Goal: Task Accomplishment & Management: Manage account settings

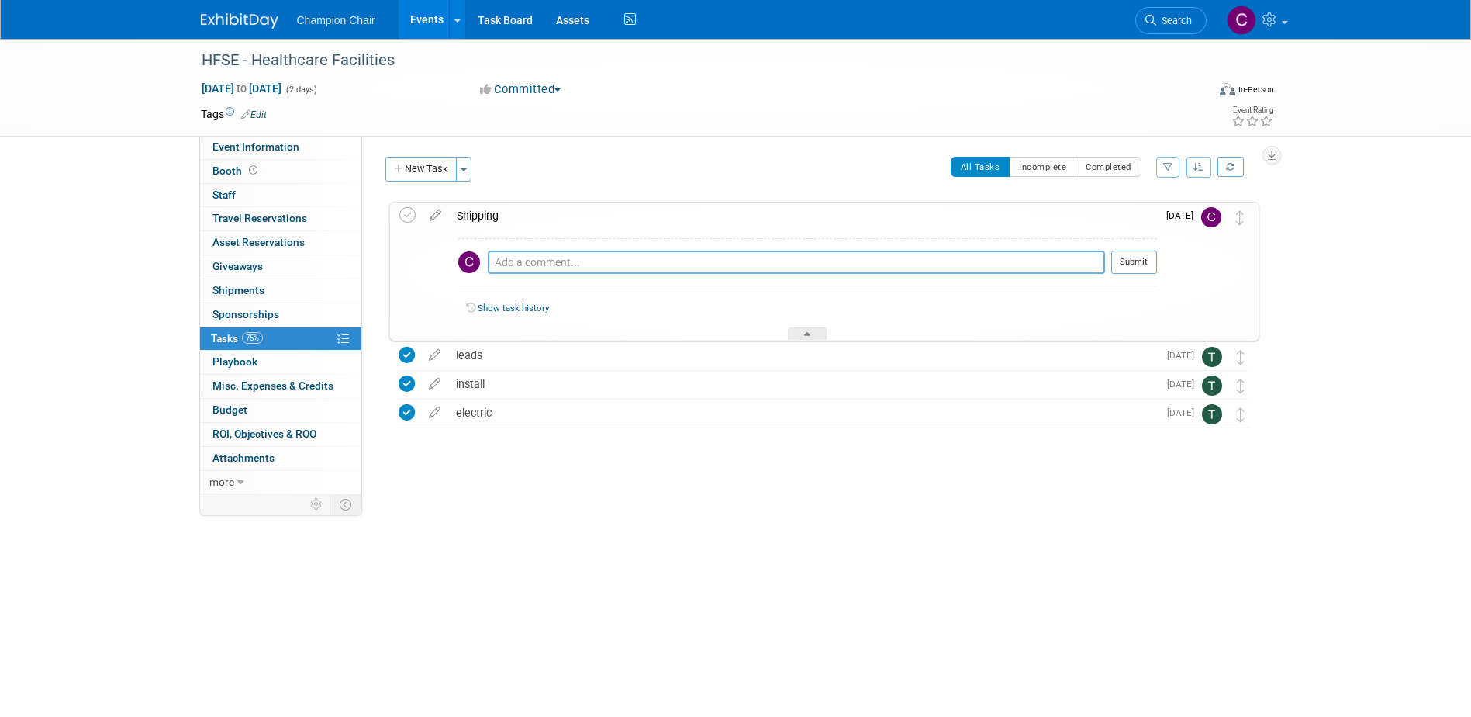
click at [562, 264] on textarea at bounding box center [796, 262] width 617 height 23
type textarea "Shipment has been picked up and enroute to show [DATE]"
click at [1149, 262] on button "Submit" at bounding box center [1135, 262] width 46 height 23
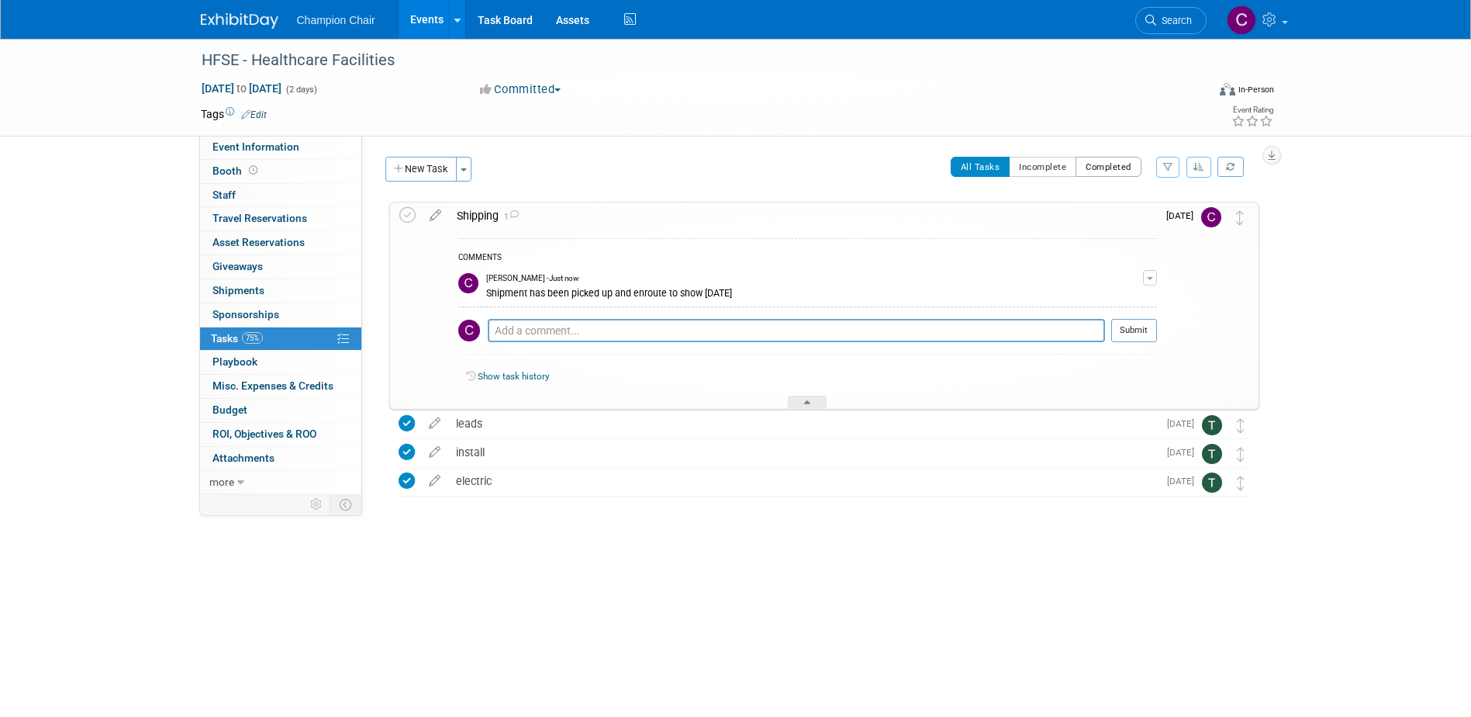
click at [1117, 168] on button "Completed" at bounding box center [1109, 167] width 66 height 20
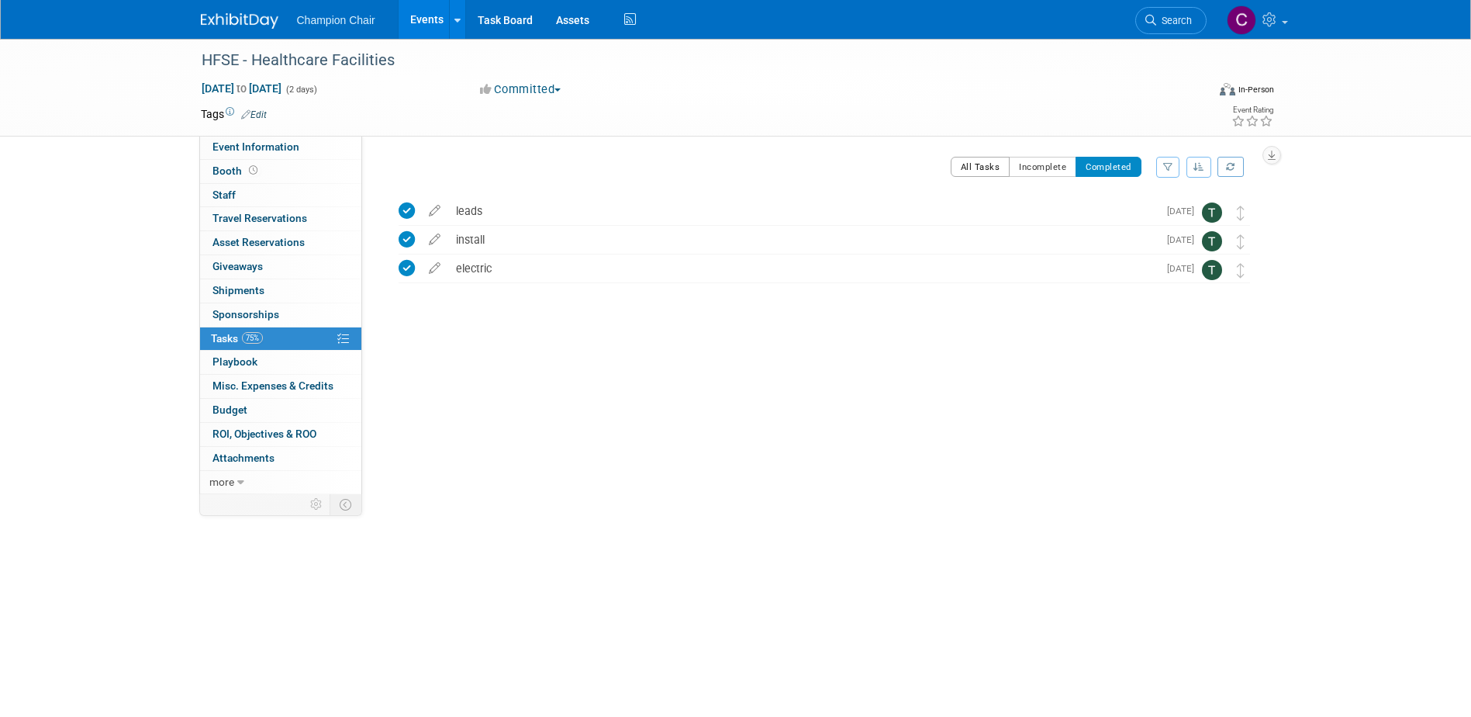
click at [972, 161] on button "All Tasks" at bounding box center [981, 167] width 60 height 20
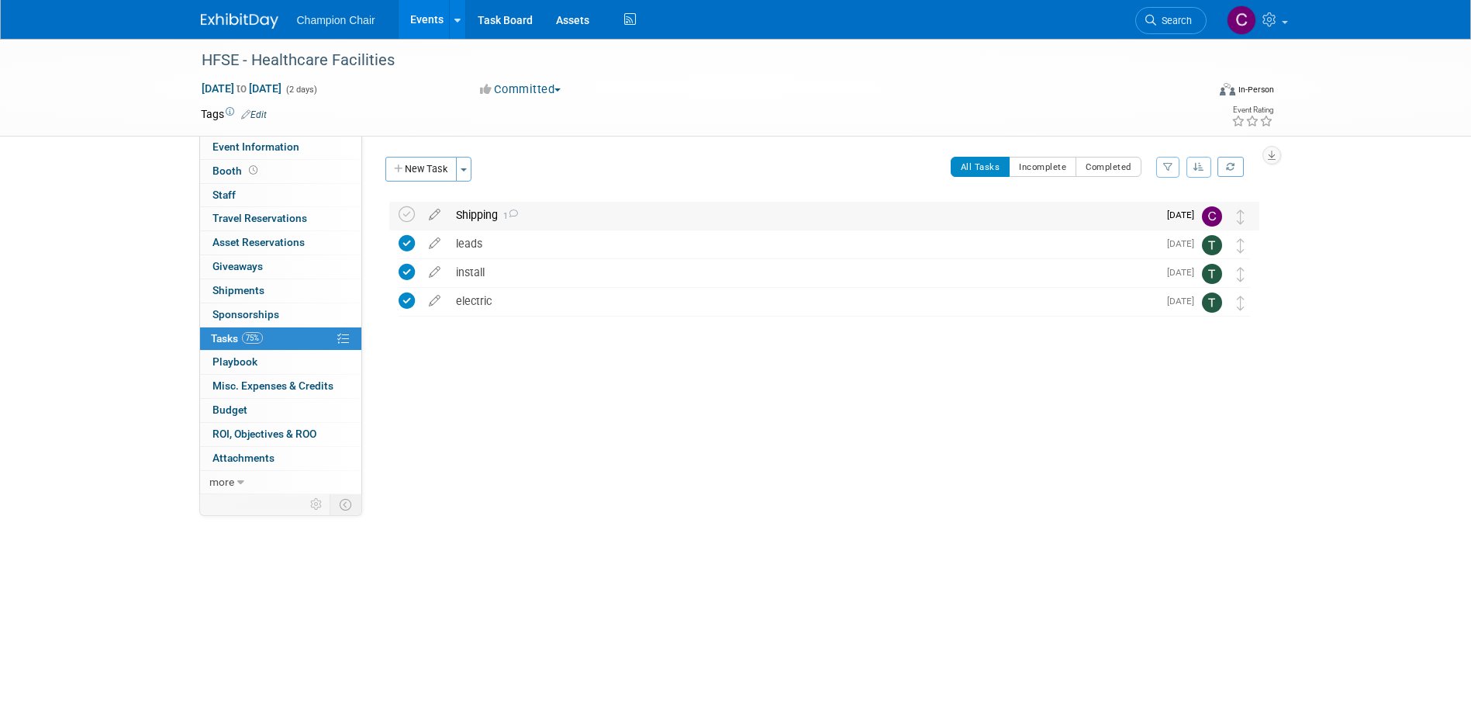
click at [528, 217] on div "Shipping 1" at bounding box center [803, 215] width 710 height 26
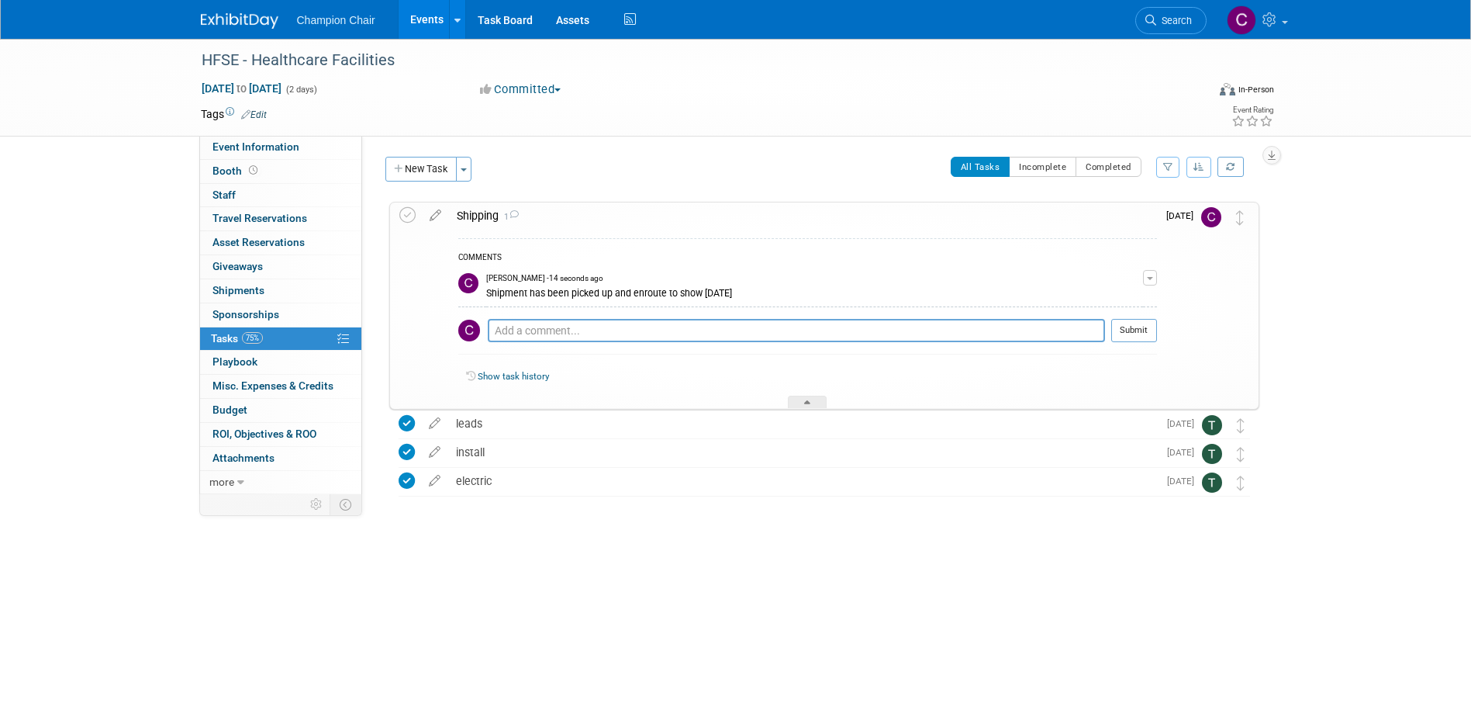
click at [1153, 278] on span "button" at bounding box center [1150, 278] width 6 height 3
click at [1198, 168] on icon "button" at bounding box center [1199, 166] width 11 height 9
click at [1223, 164] on link at bounding box center [1231, 167] width 26 height 20
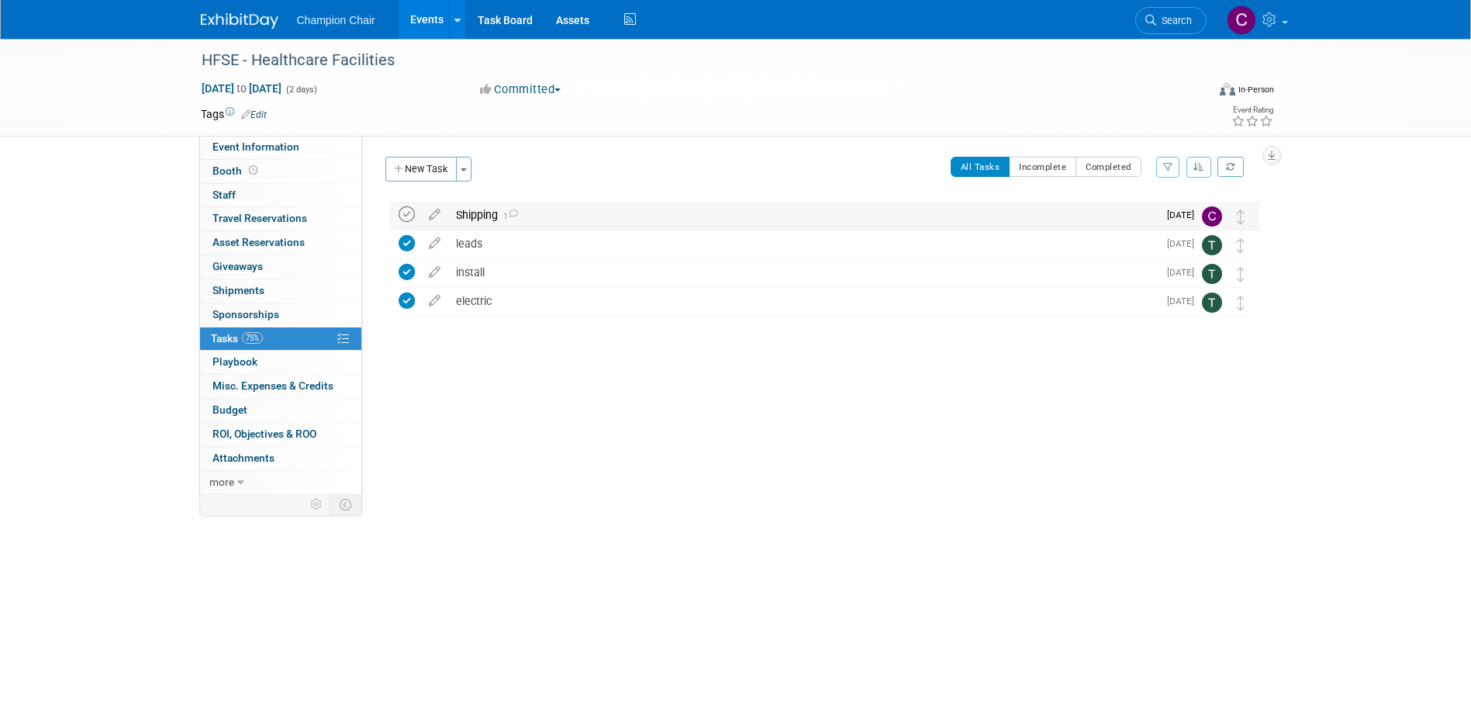
click at [407, 214] on icon at bounding box center [407, 214] width 16 height 16
click at [1099, 162] on button "Completed" at bounding box center [1109, 167] width 66 height 20
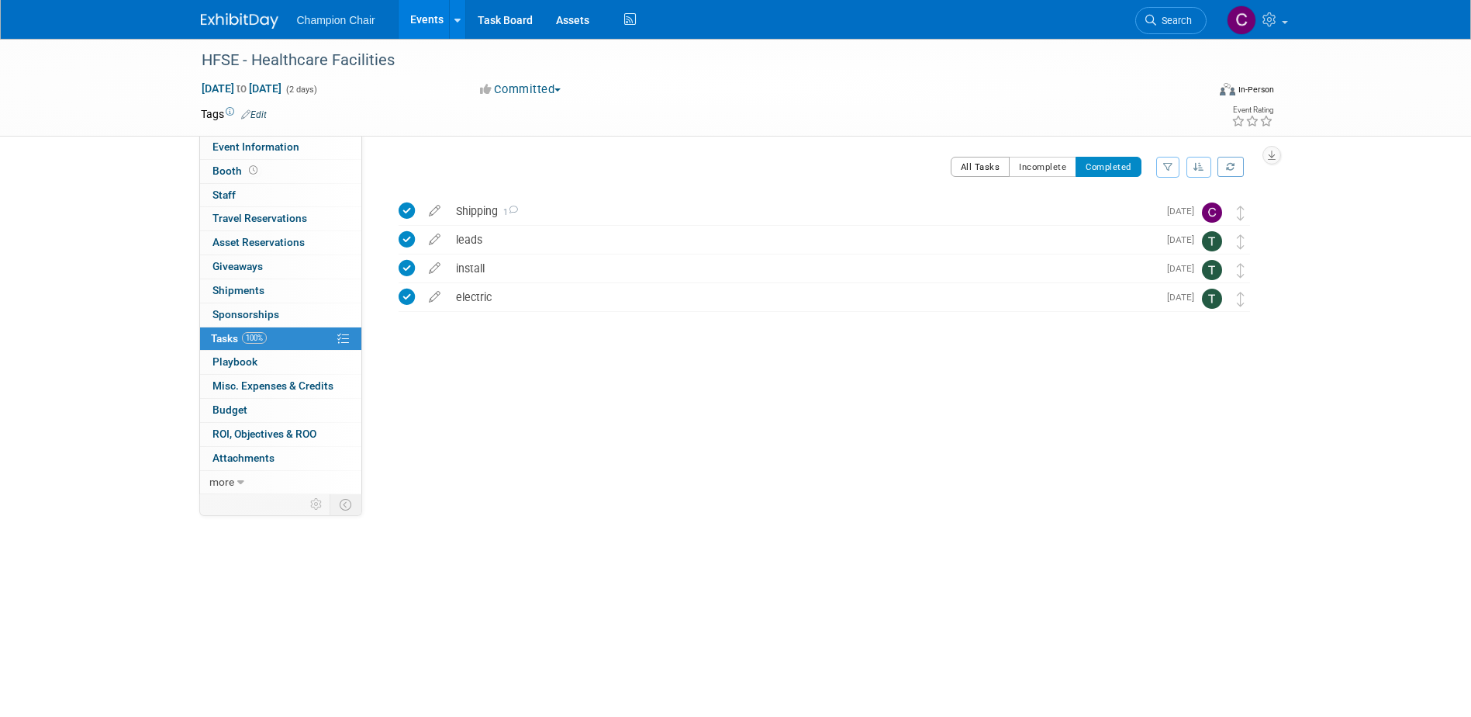
click at [980, 164] on button "All Tasks" at bounding box center [981, 167] width 60 height 20
